Goal: Navigation & Orientation: Find specific page/section

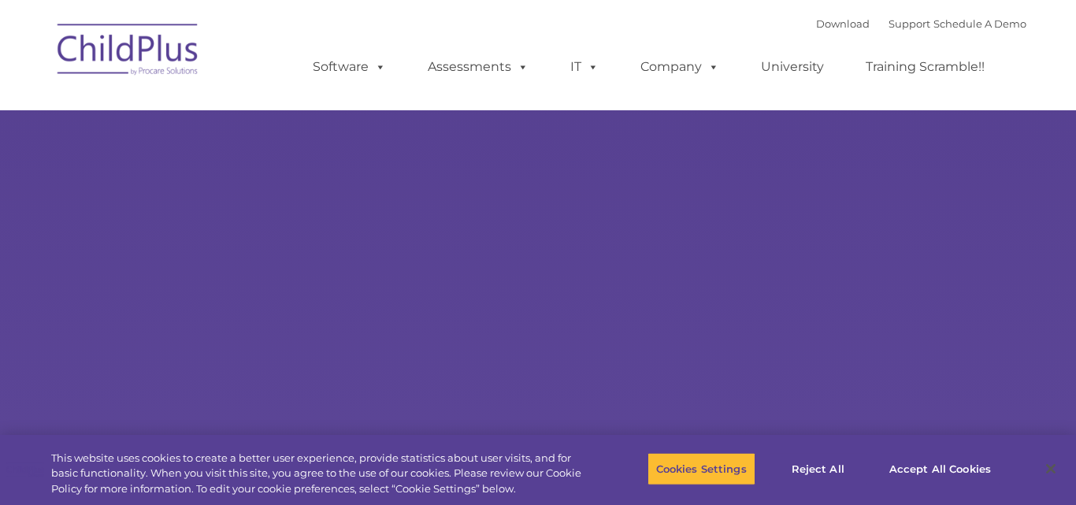
type input ""
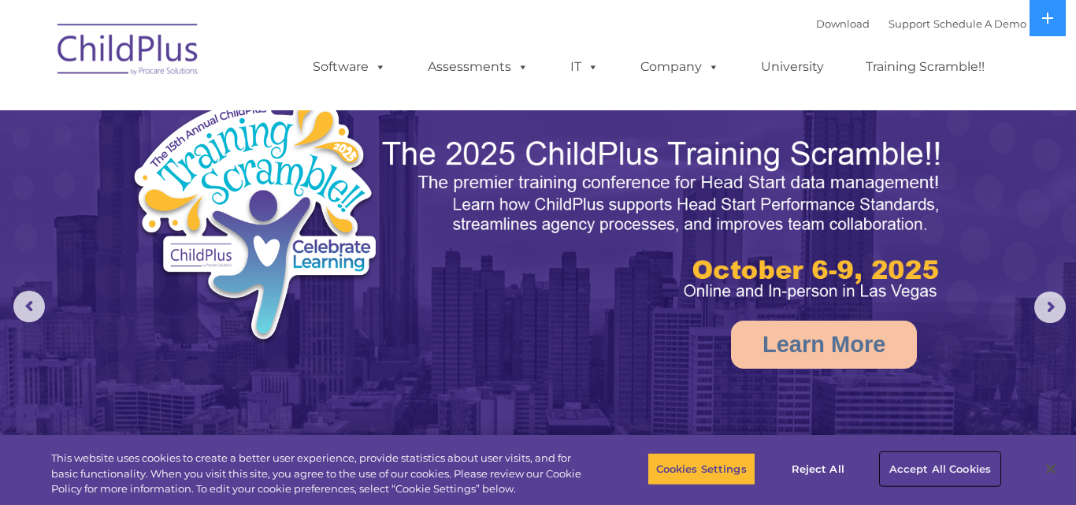
click at [925, 475] on button "Accept All Cookies" at bounding box center [940, 468] width 119 height 33
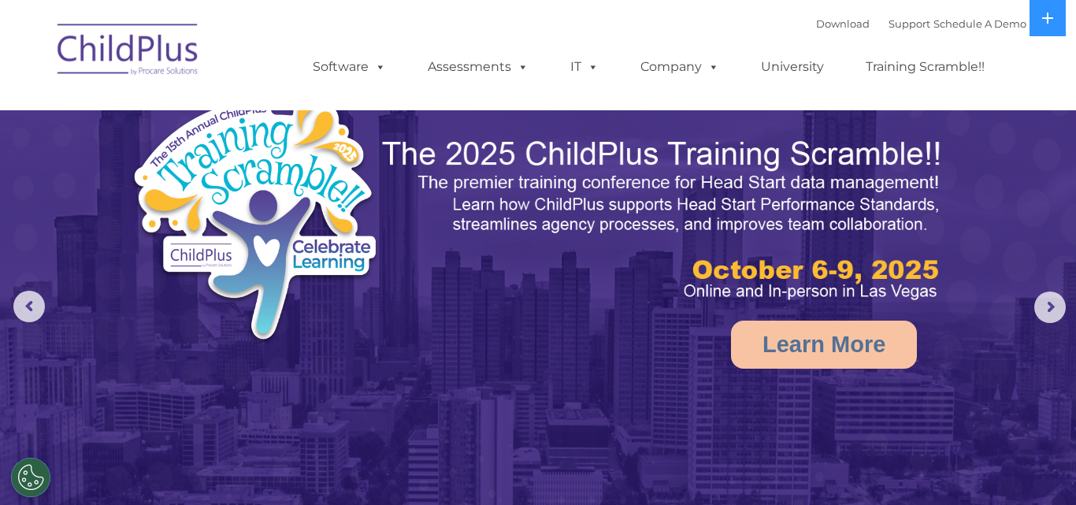
click at [149, 60] on img at bounding box center [129, 52] width 158 height 79
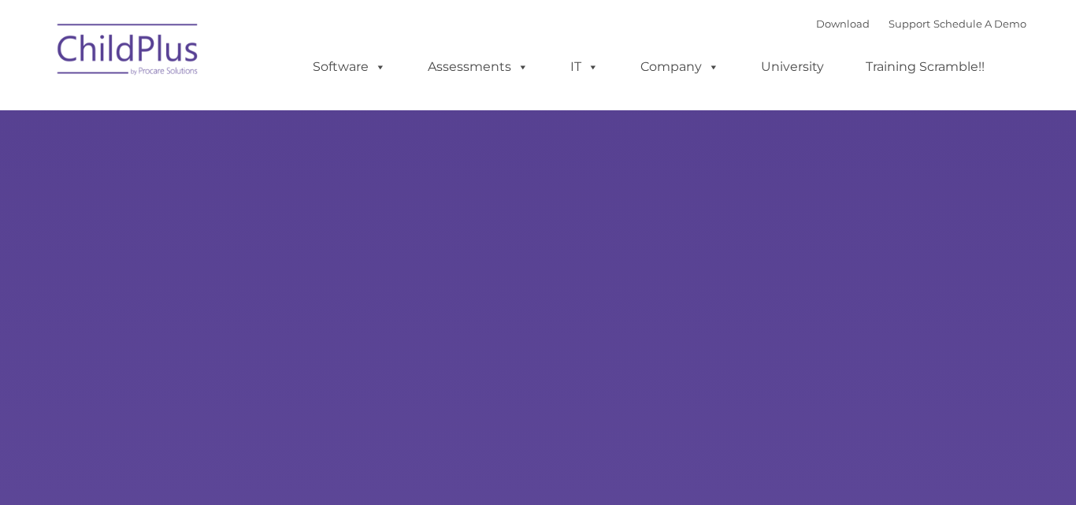
type input ""
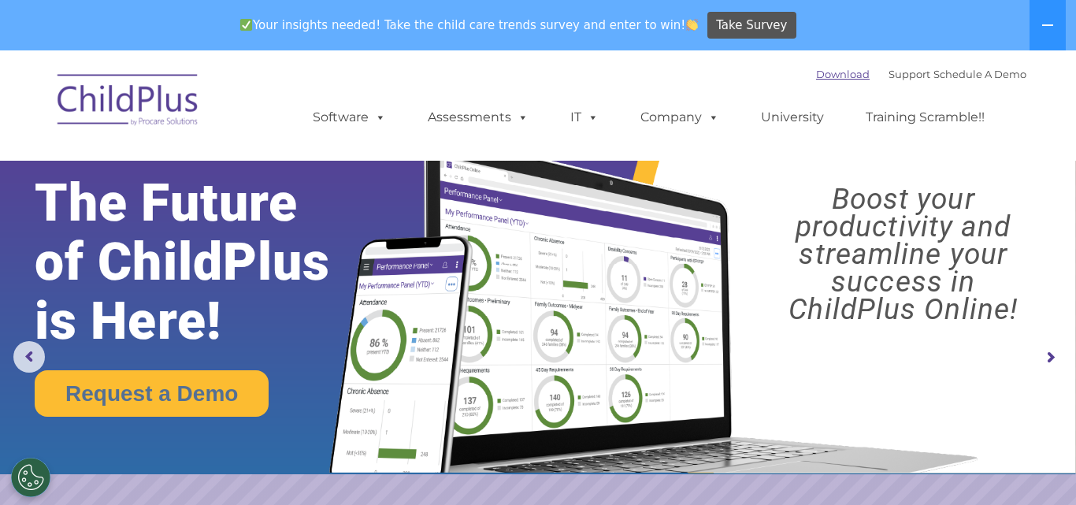
click at [825, 73] on link "Download" at bounding box center [843, 74] width 54 height 13
